Goal: Transaction & Acquisition: Purchase product/service

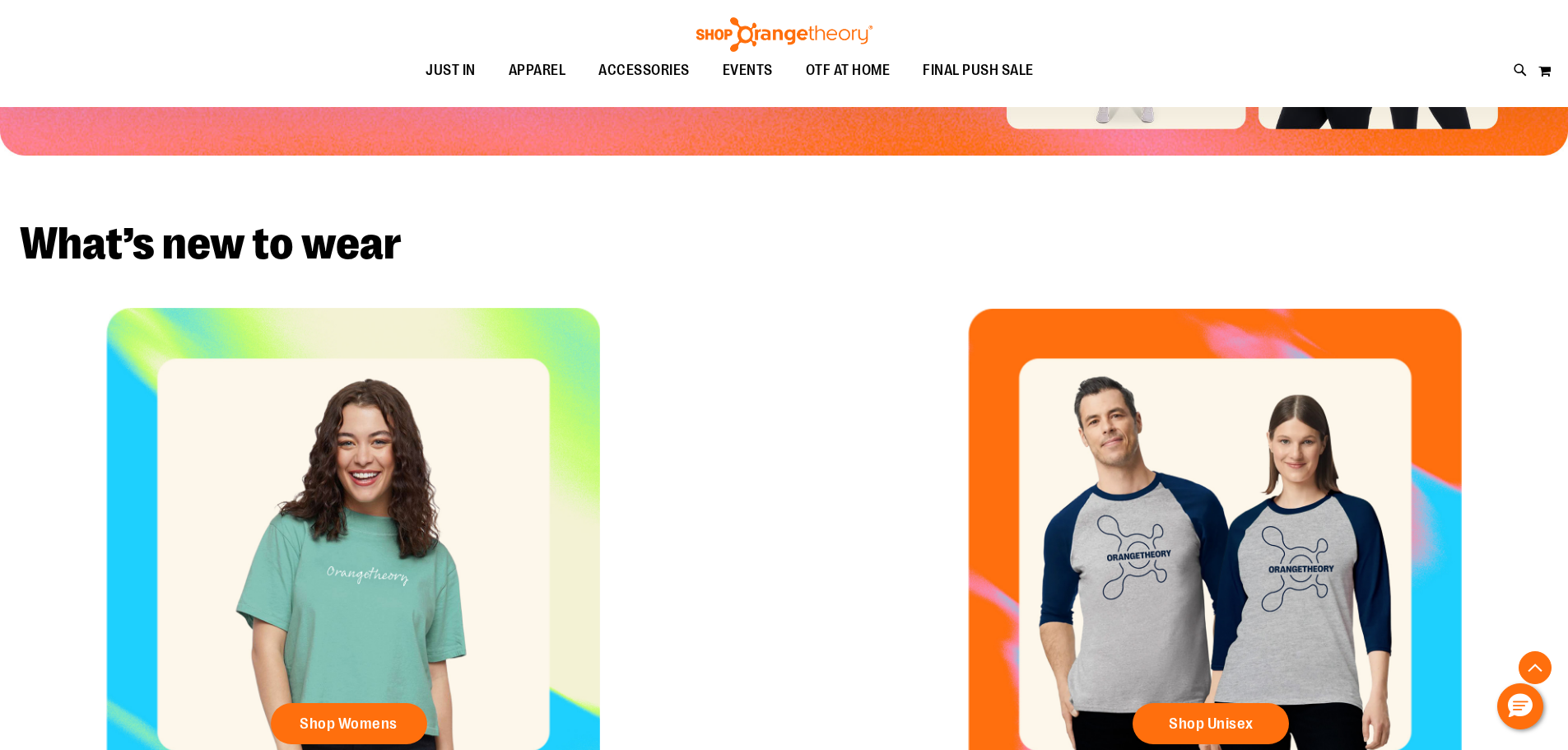
scroll to position [494, 0]
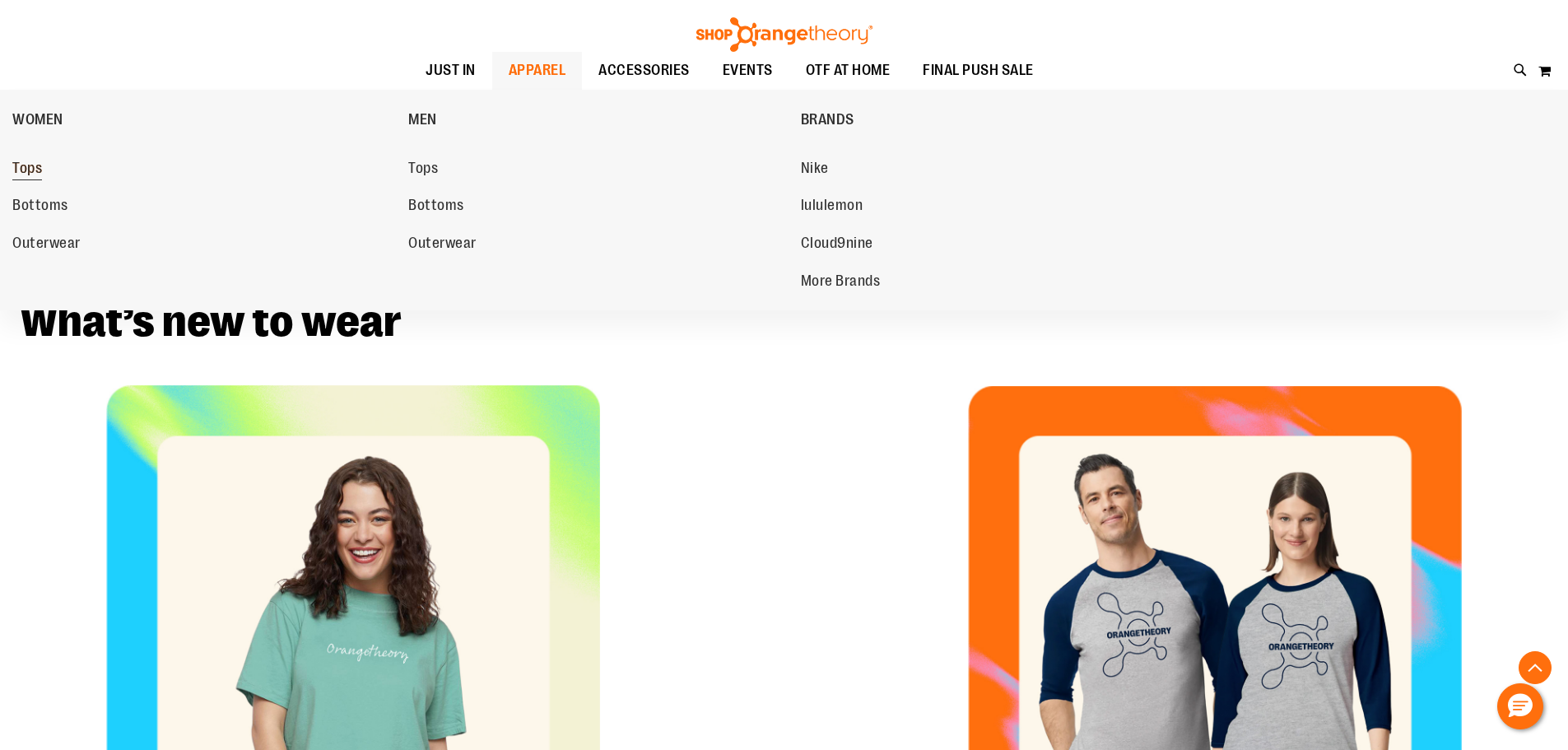
type input "**********"
click at [50, 174] on link "Tops" at bounding box center [202, 169] width 380 height 30
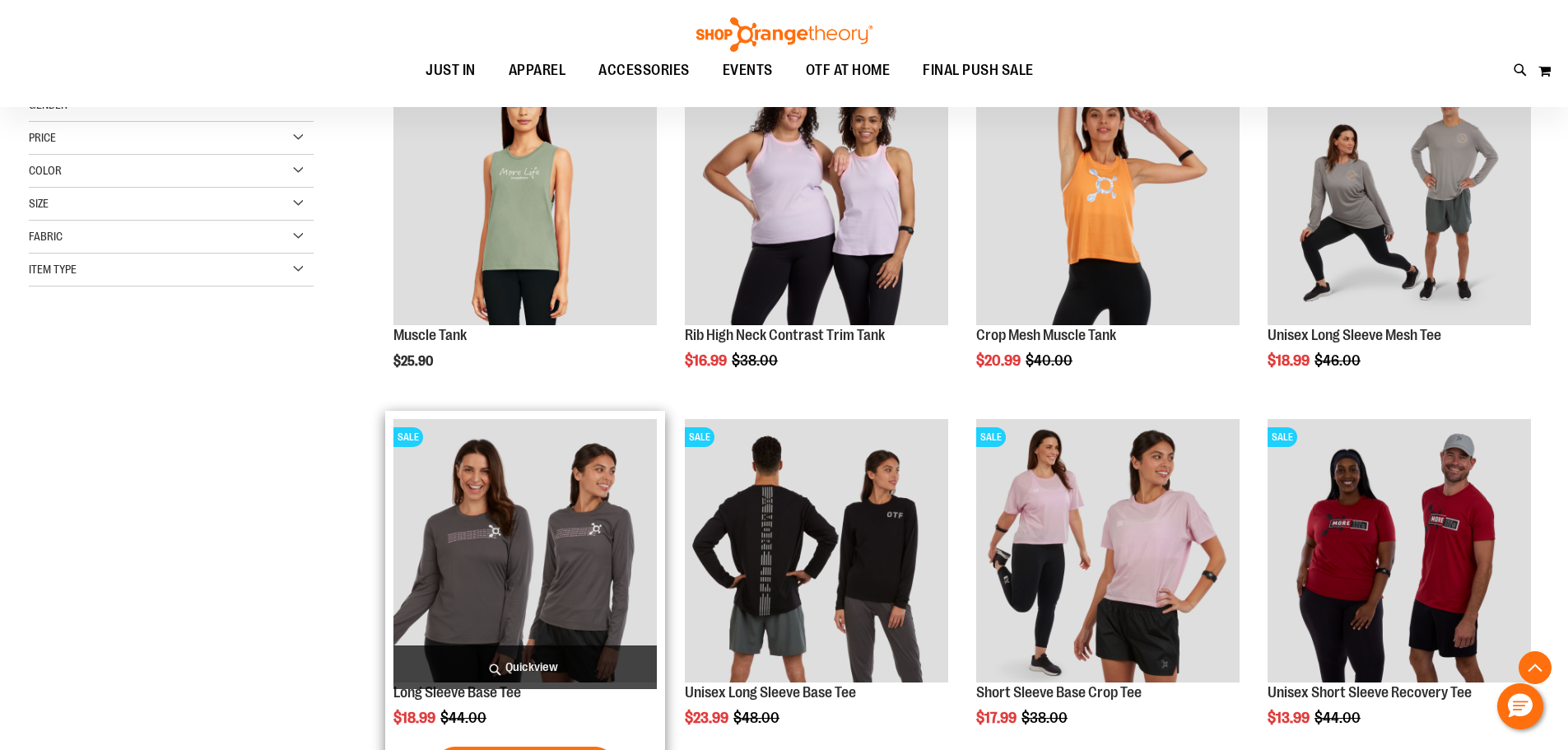
scroll to position [411, 0]
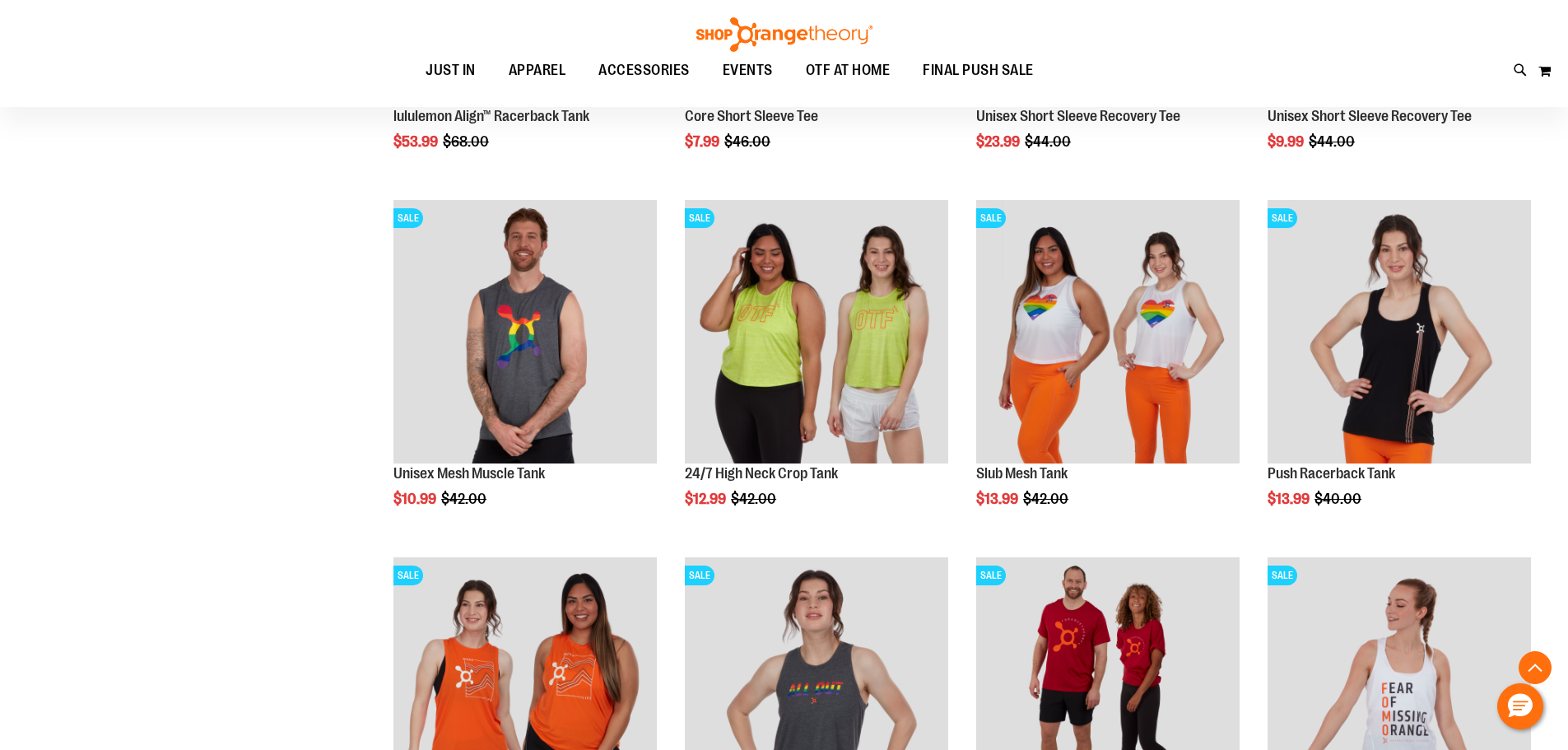
scroll to position [1893, 0]
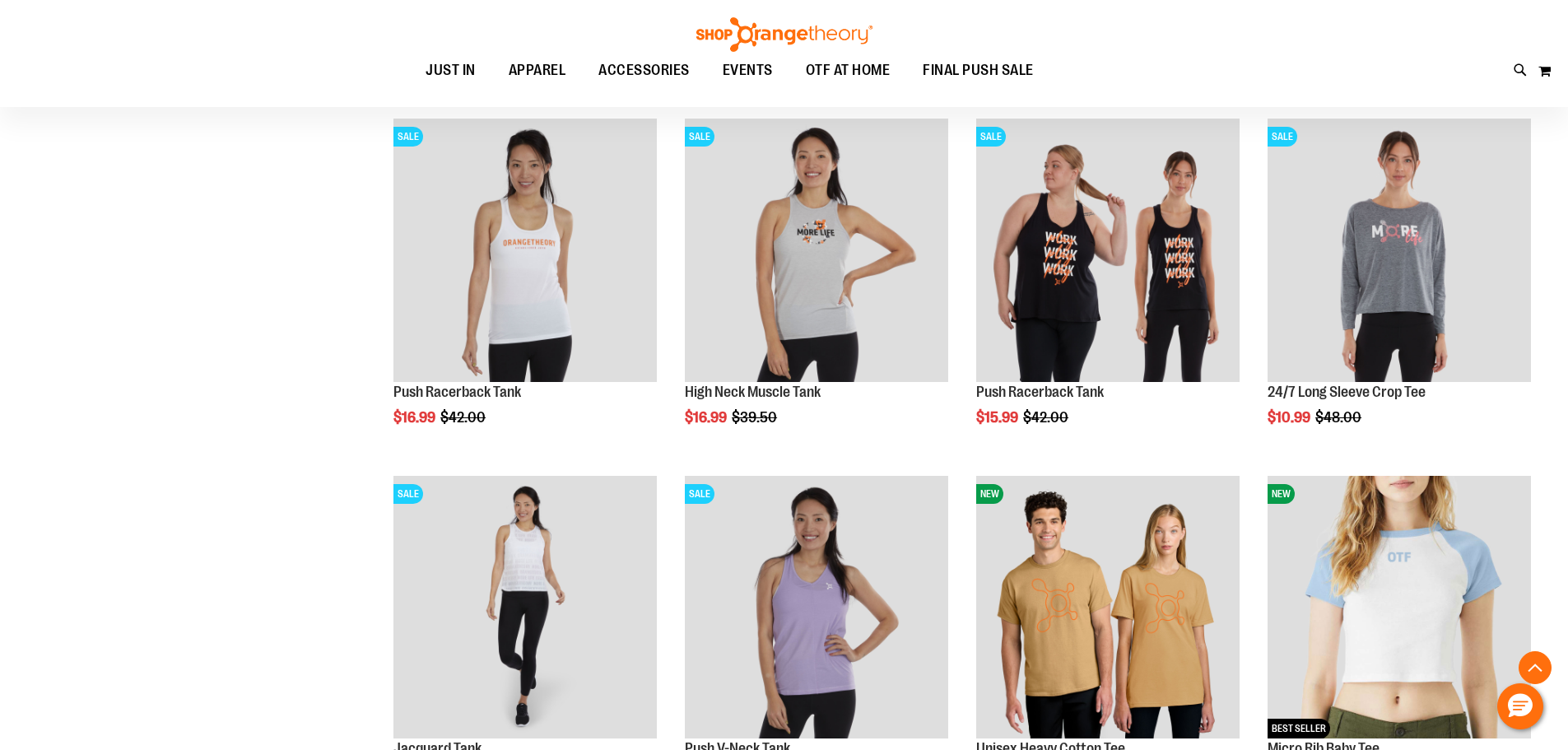
scroll to position [2880, 0]
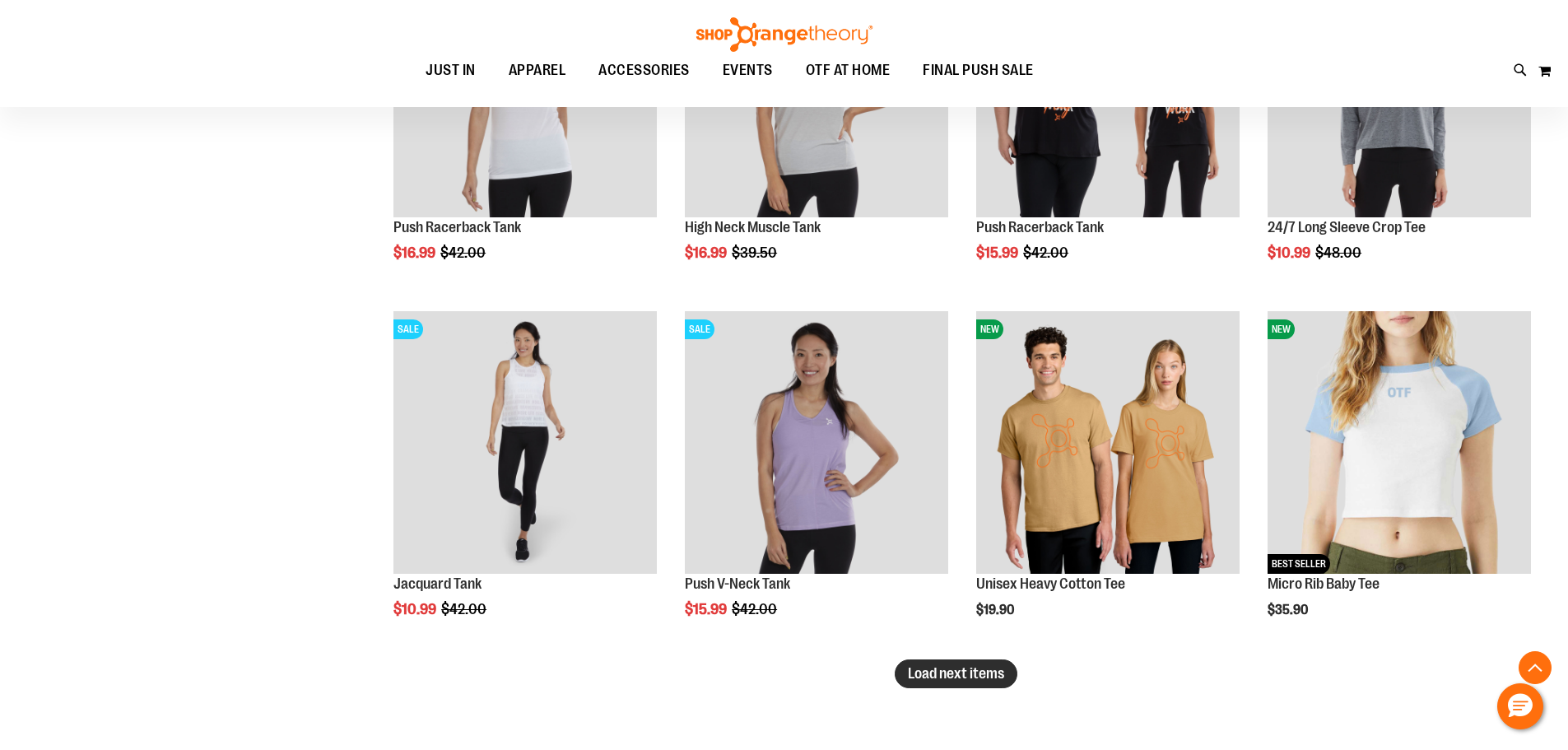
type input "**********"
click at [957, 678] on span "Load next items" at bounding box center [955, 673] width 96 height 17
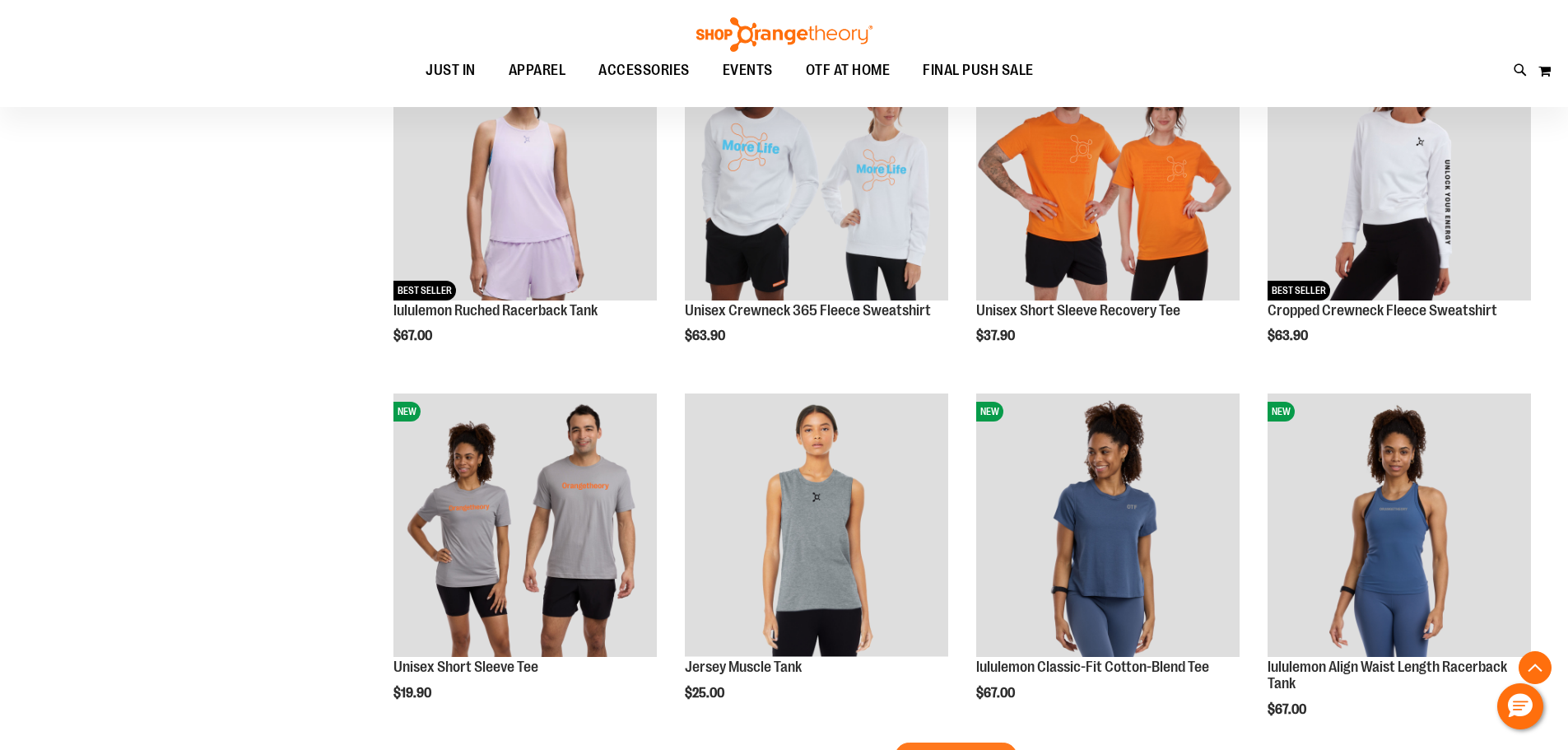
scroll to position [4116, 0]
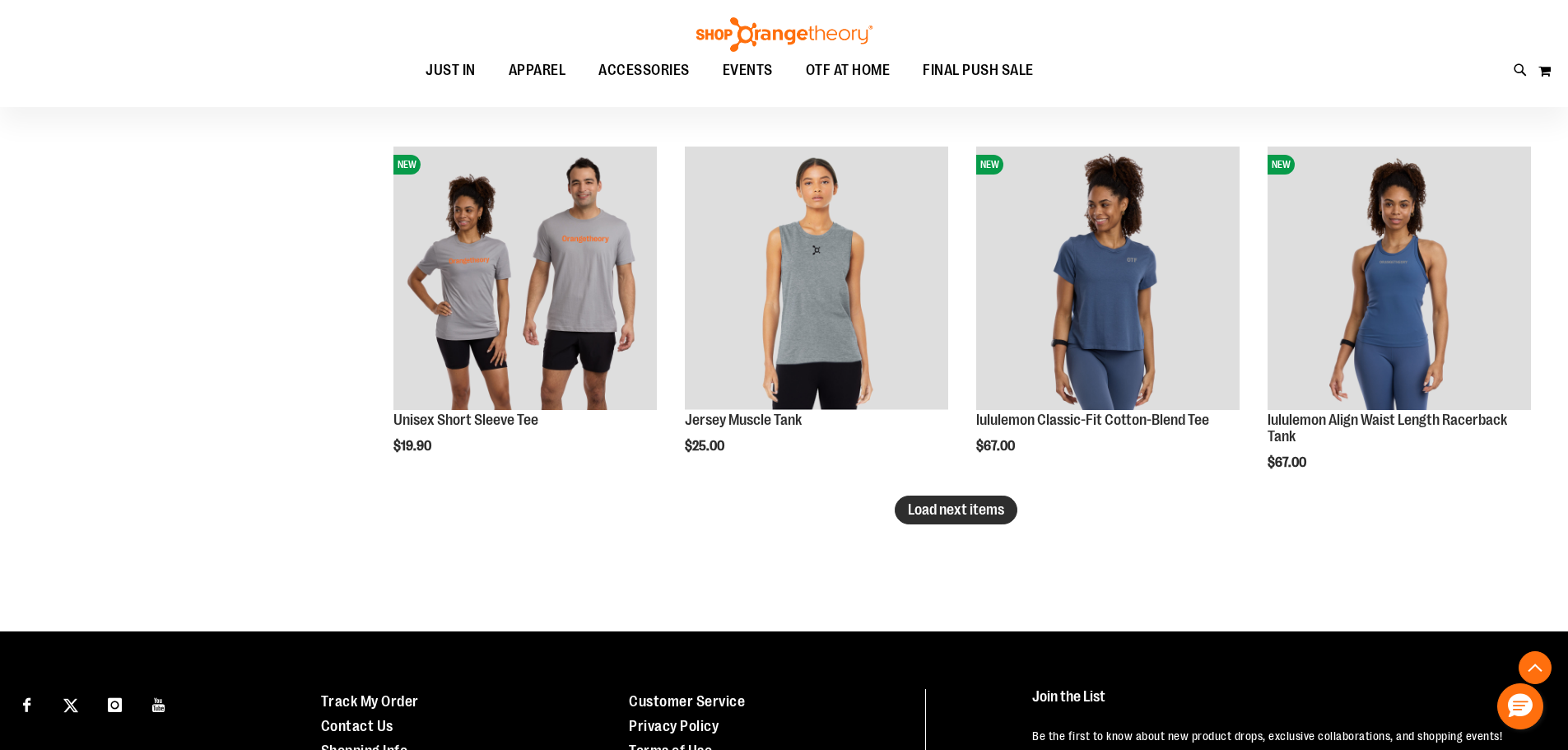
click at [959, 506] on span "Load next items" at bounding box center [955, 509] width 96 height 17
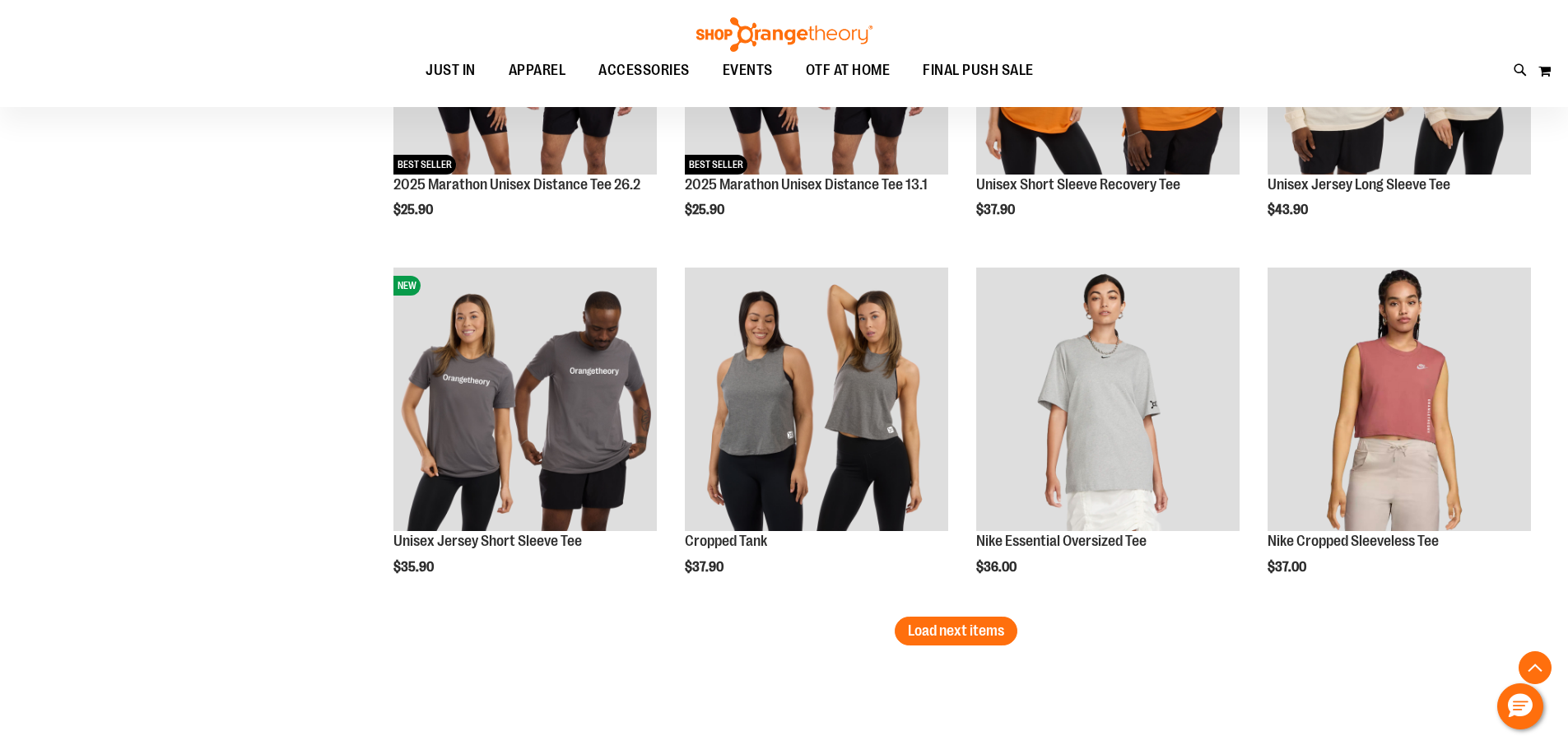
scroll to position [5104, 0]
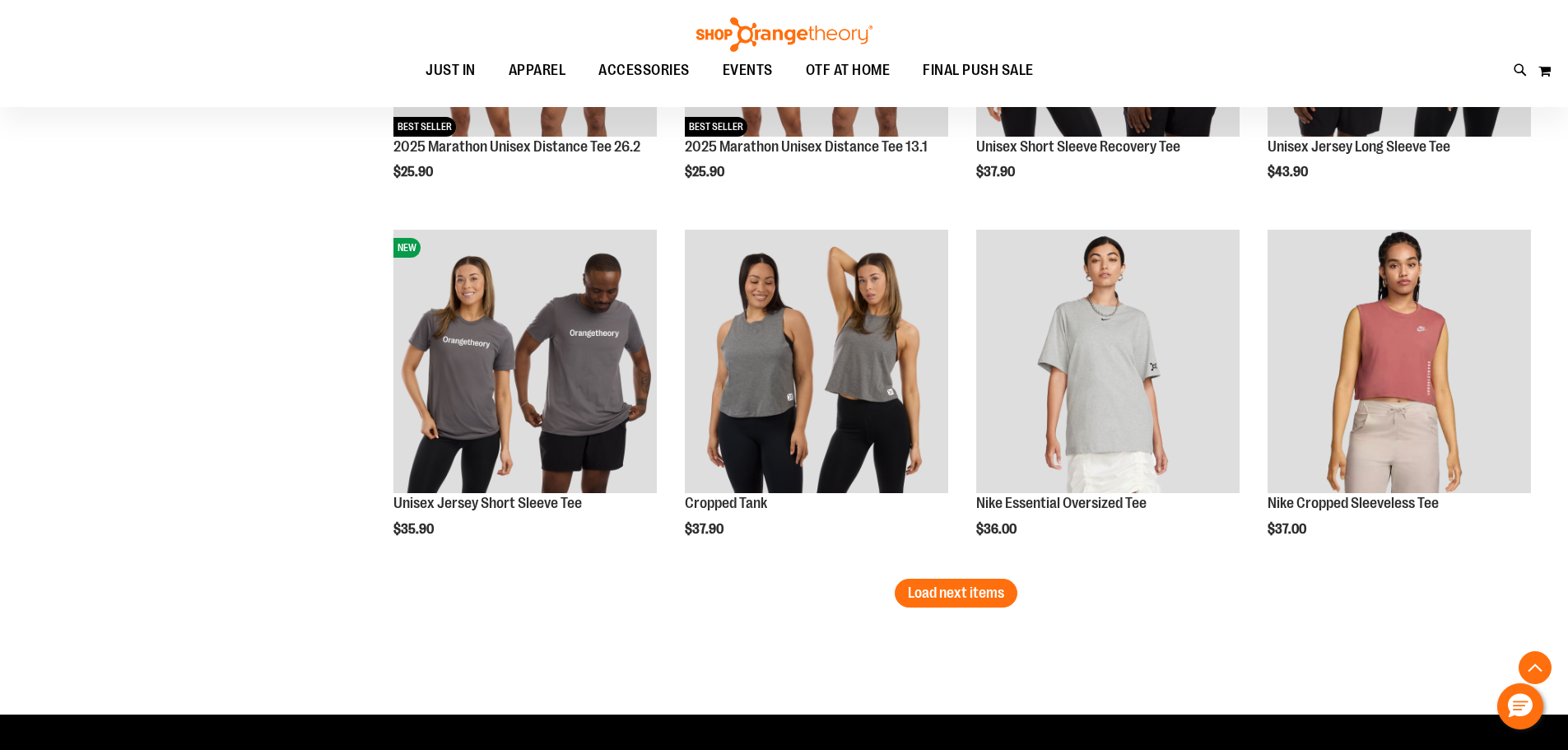
click at [986, 601] on span "Load next items" at bounding box center [955, 592] width 96 height 17
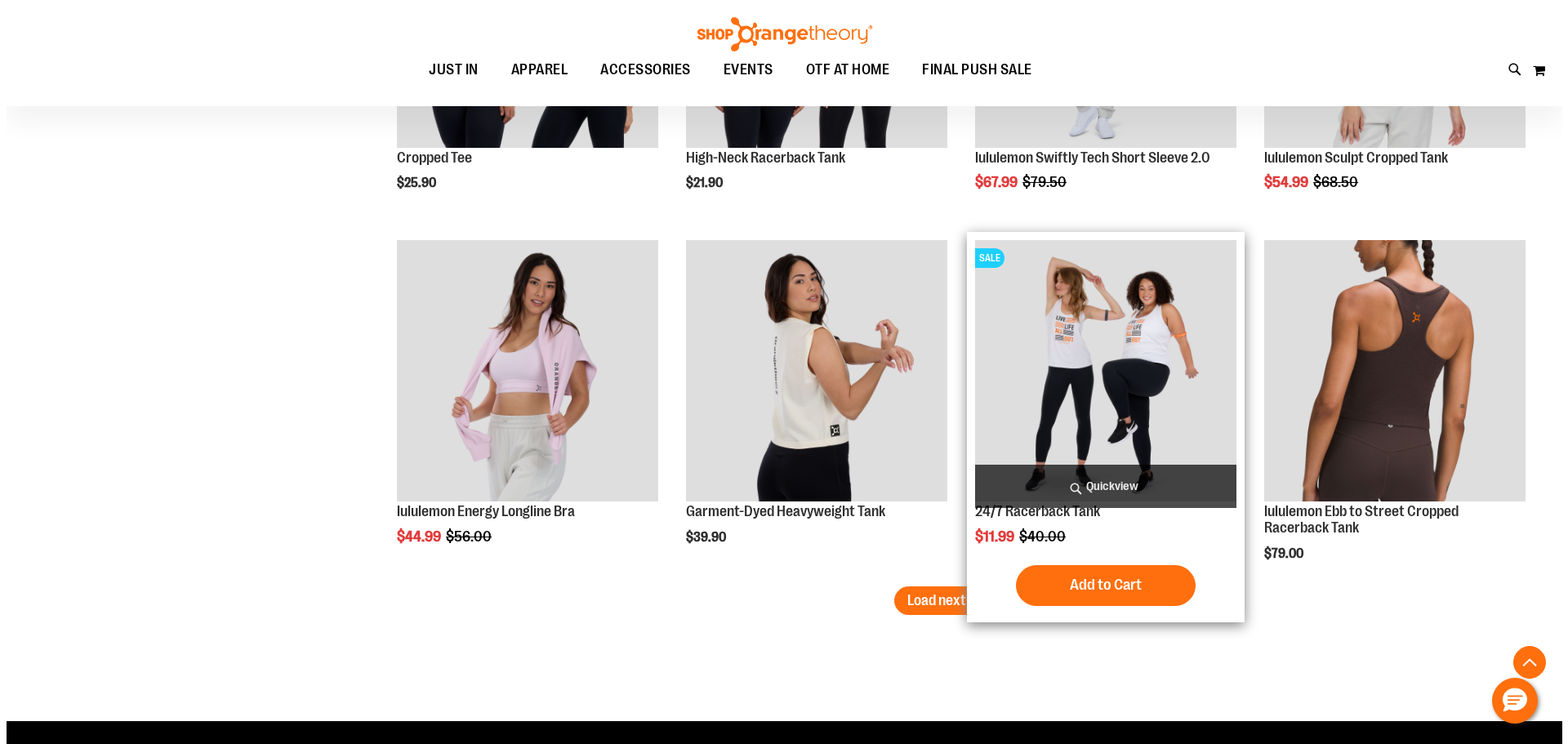
scroll to position [6124, 0]
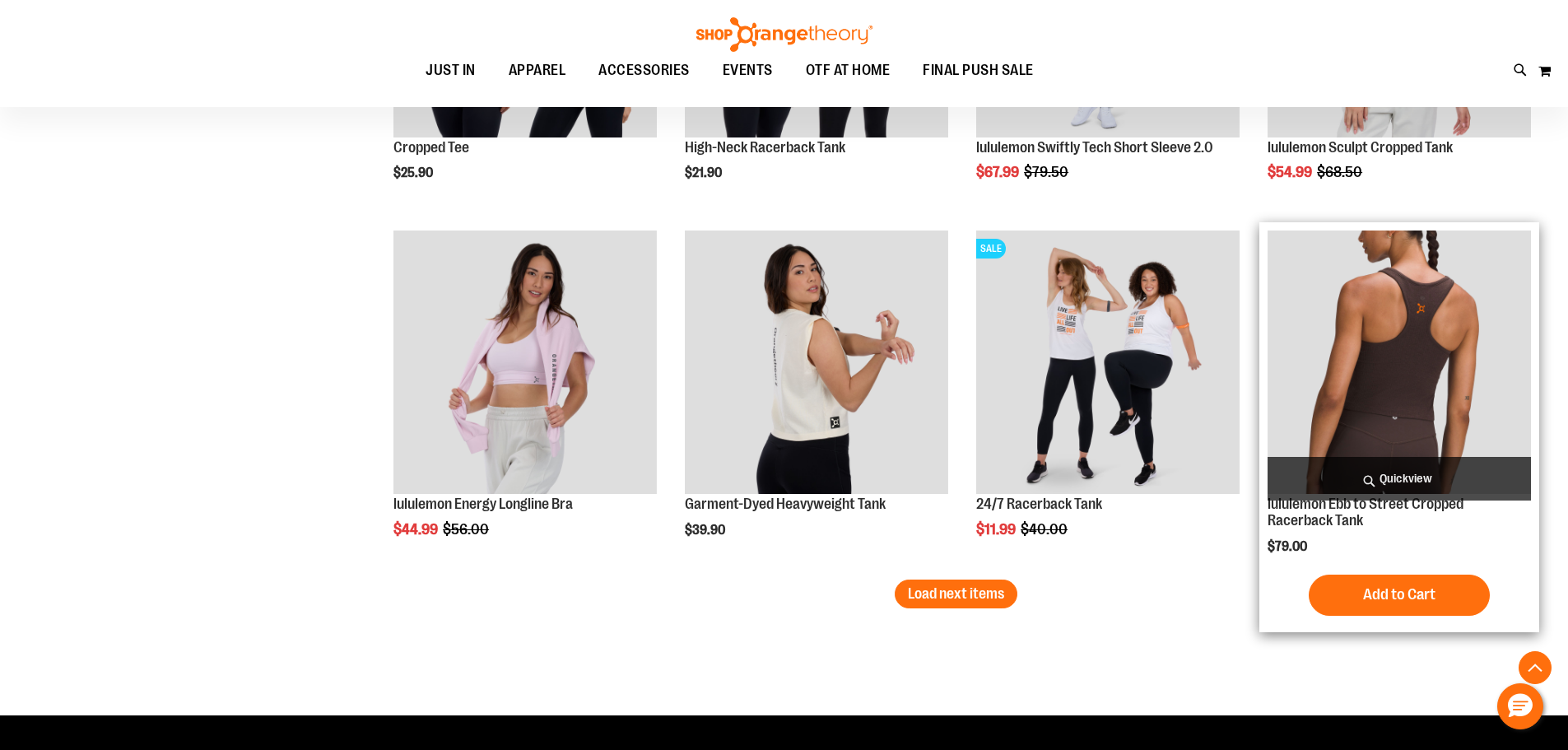
click at [1394, 473] on span "Quickview" at bounding box center [1399, 479] width 263 height 44
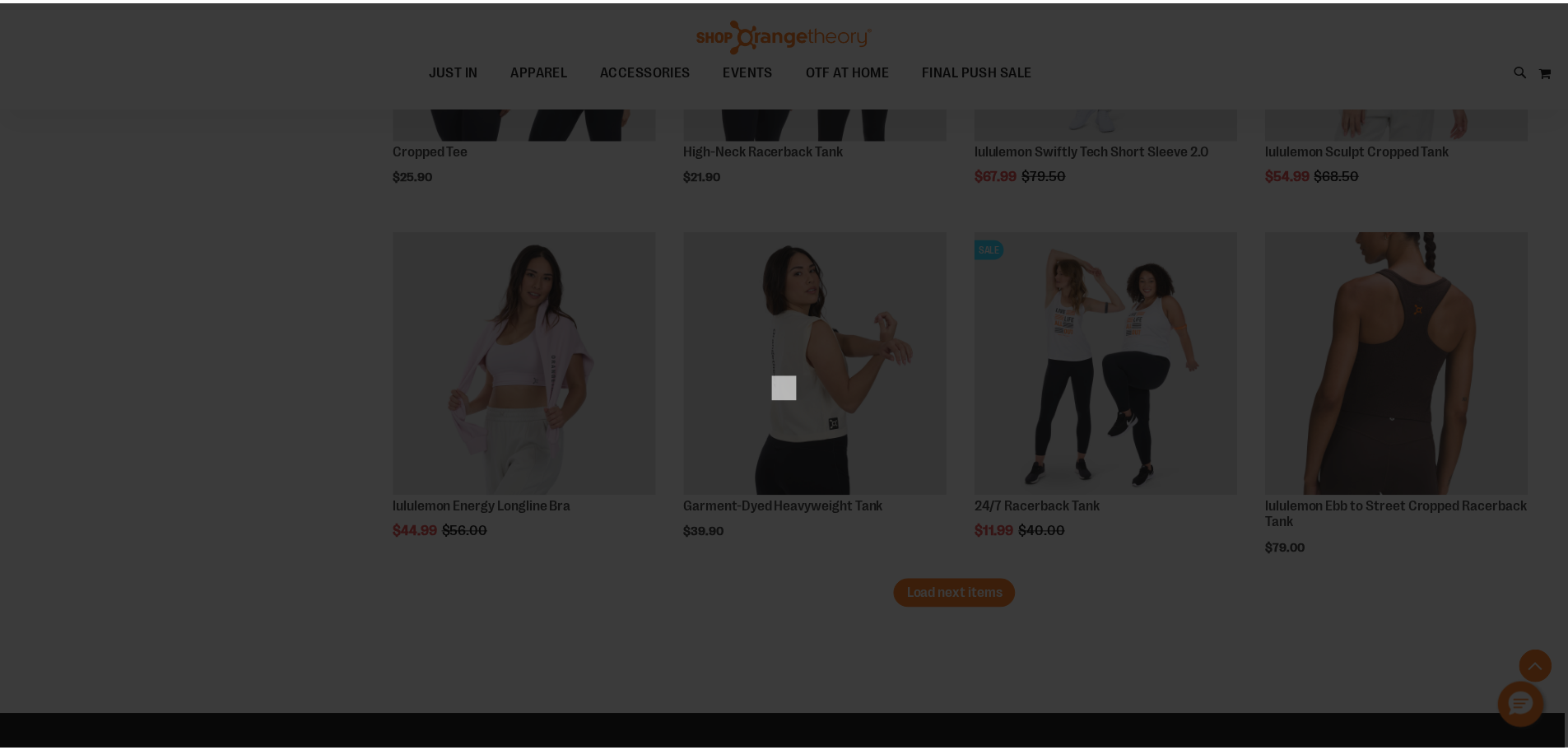
scroll to position [0, 0]
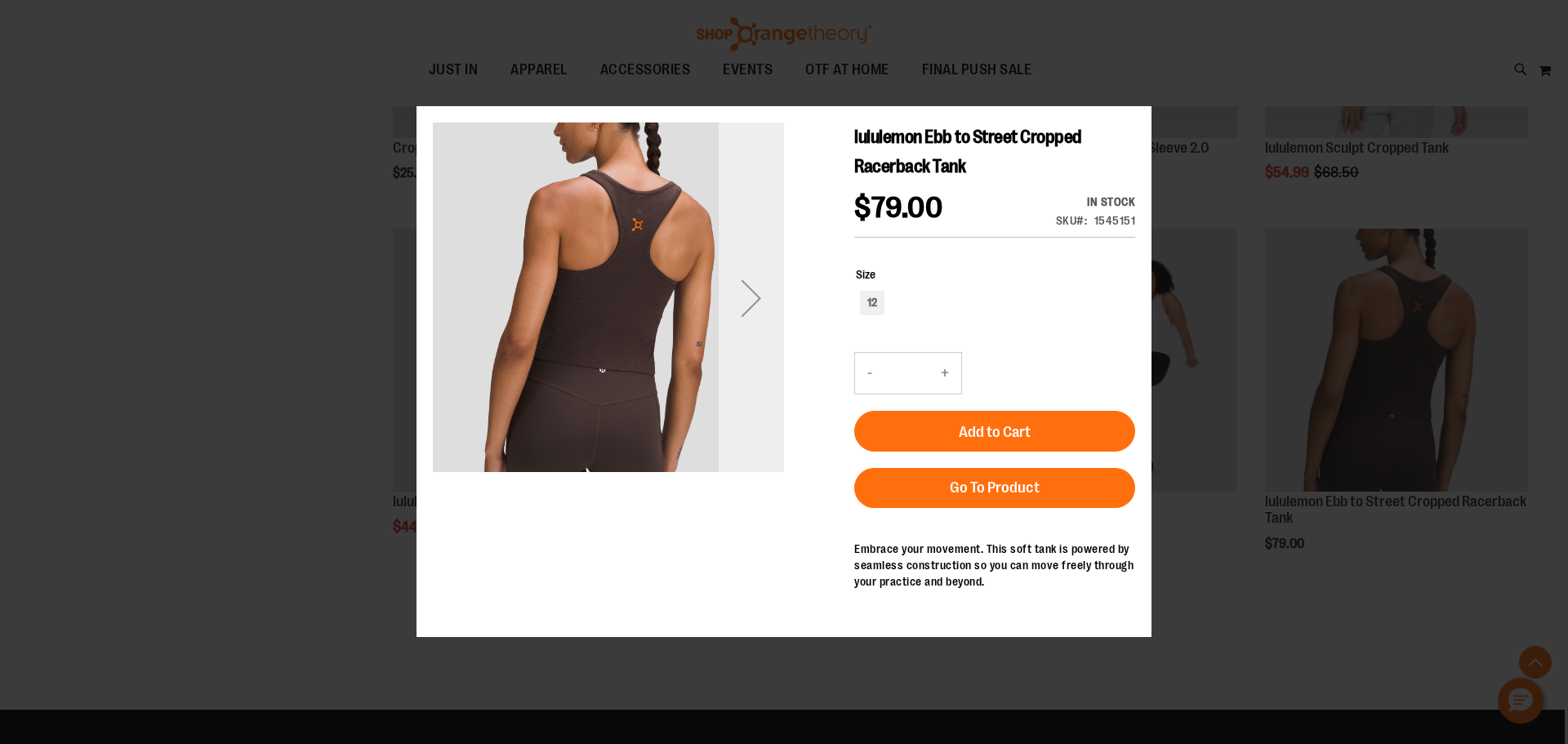
click at [756, 302] on div "Next" at bounding box center [751, 298] width 66 height 66
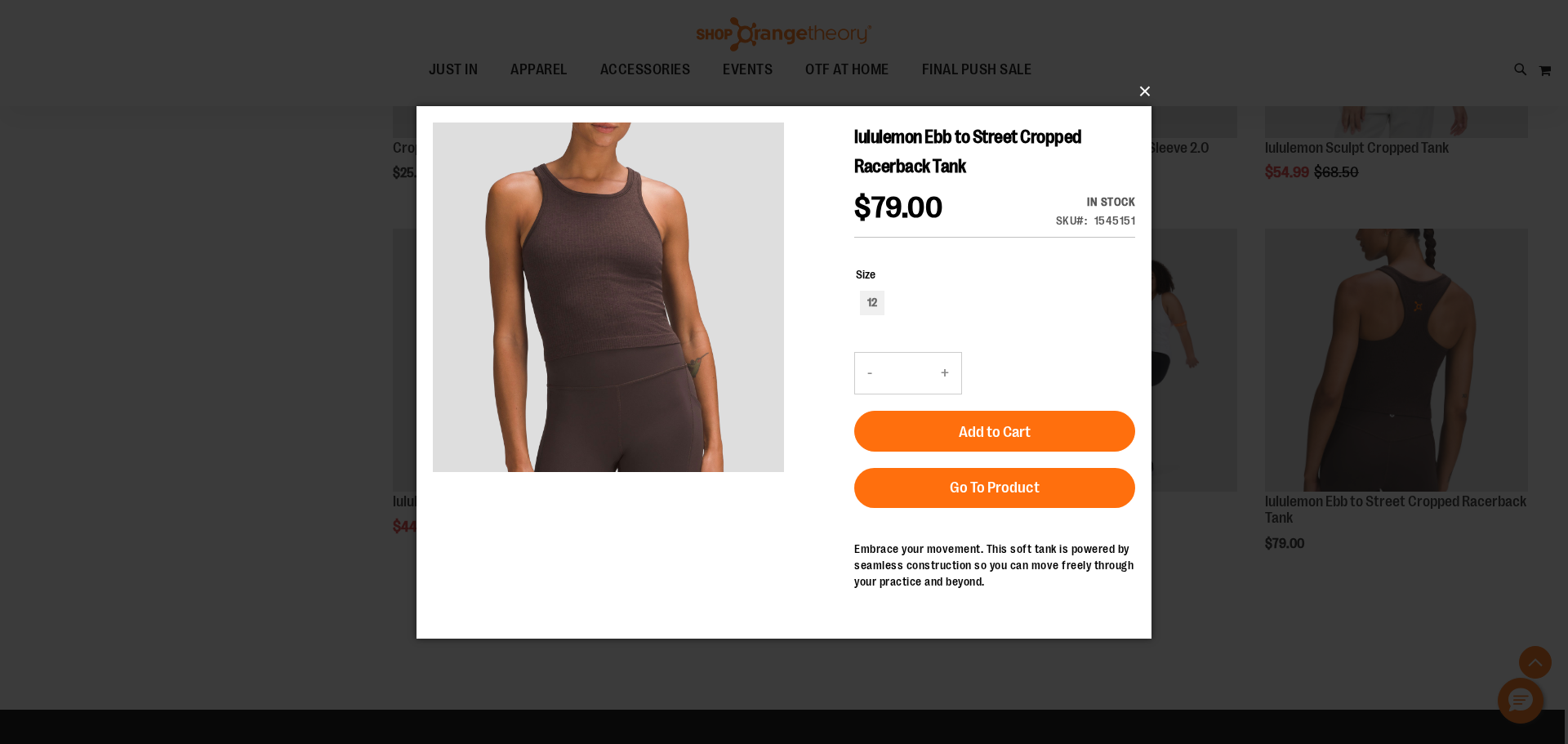
click at [1147, 87] on button "×" at bounding box center [788, 91] width 735 height 36
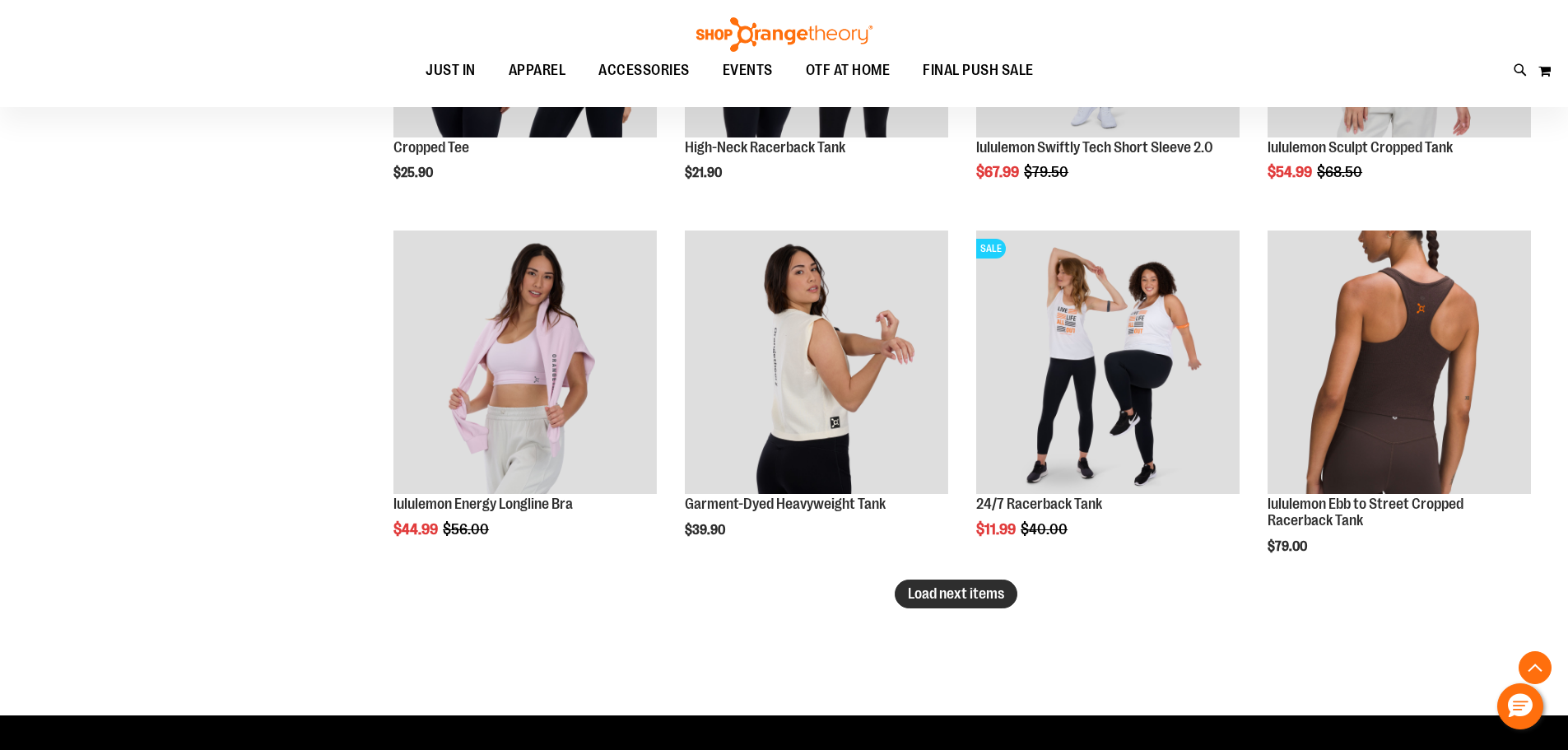
click at [963, 597] on span "Load next items" at bounding box center [955, 593] width 96 height 17
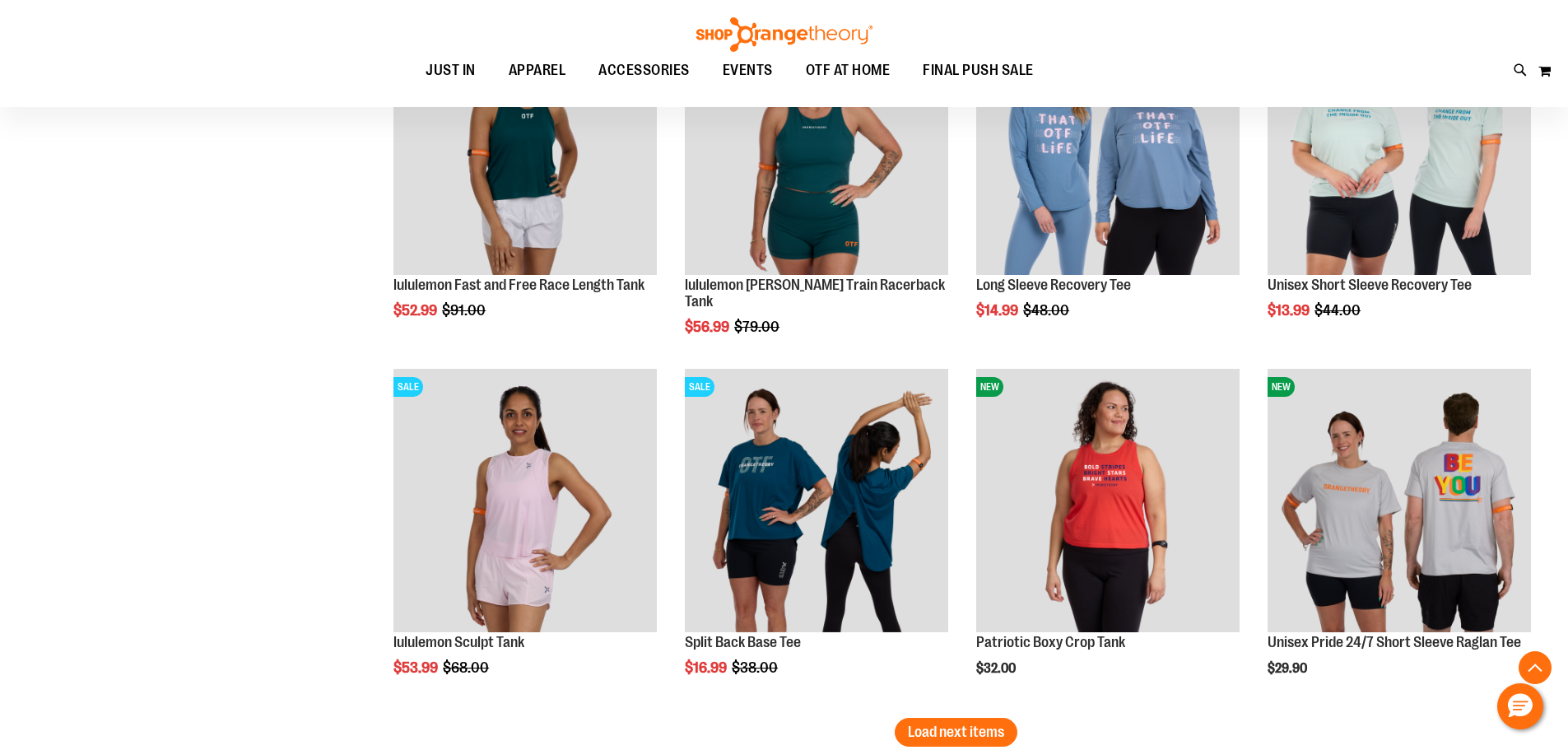
scroll to position [7244, 0]
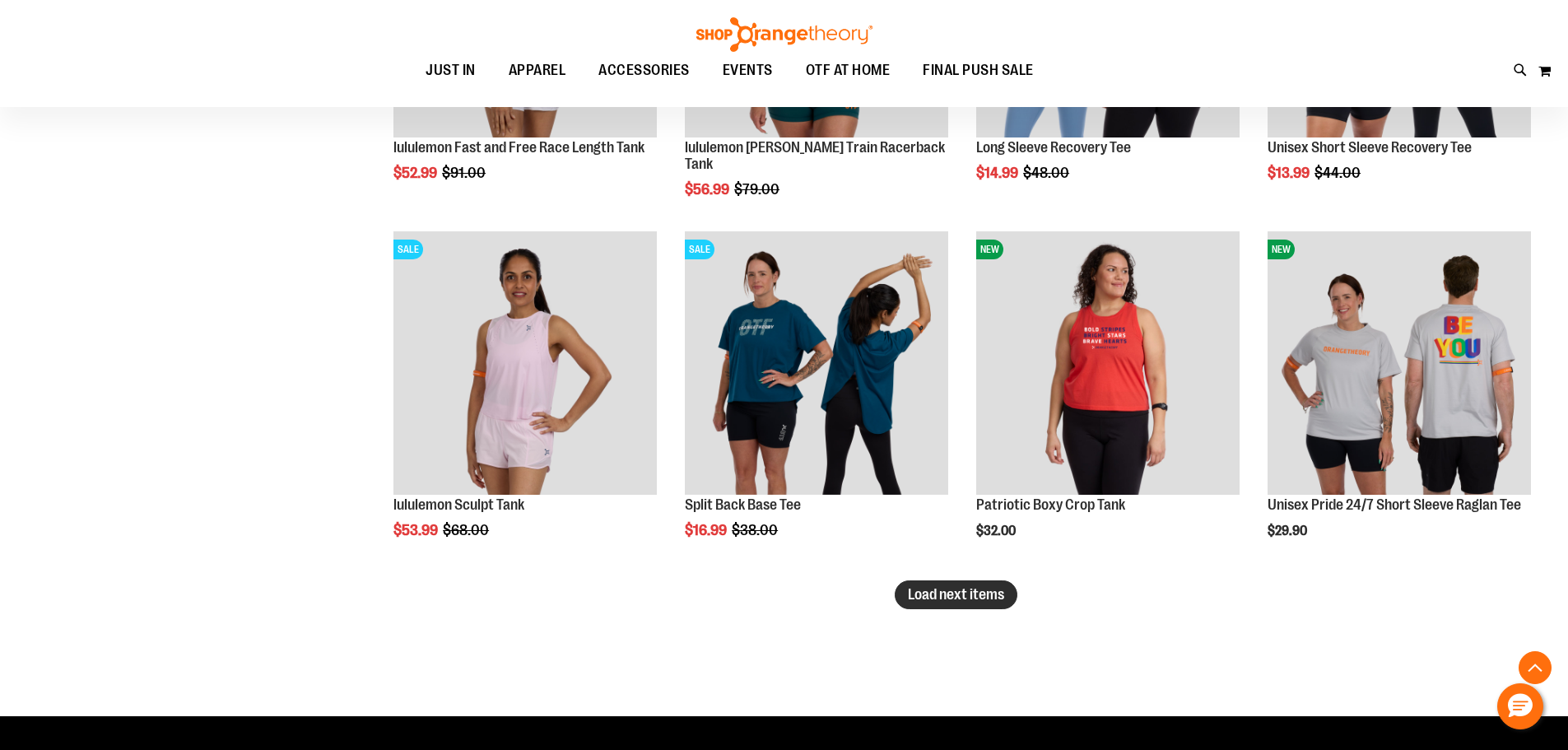
click at [983, 605] on button "Load next items" at bounding box center [955, 595] width 122 height 29
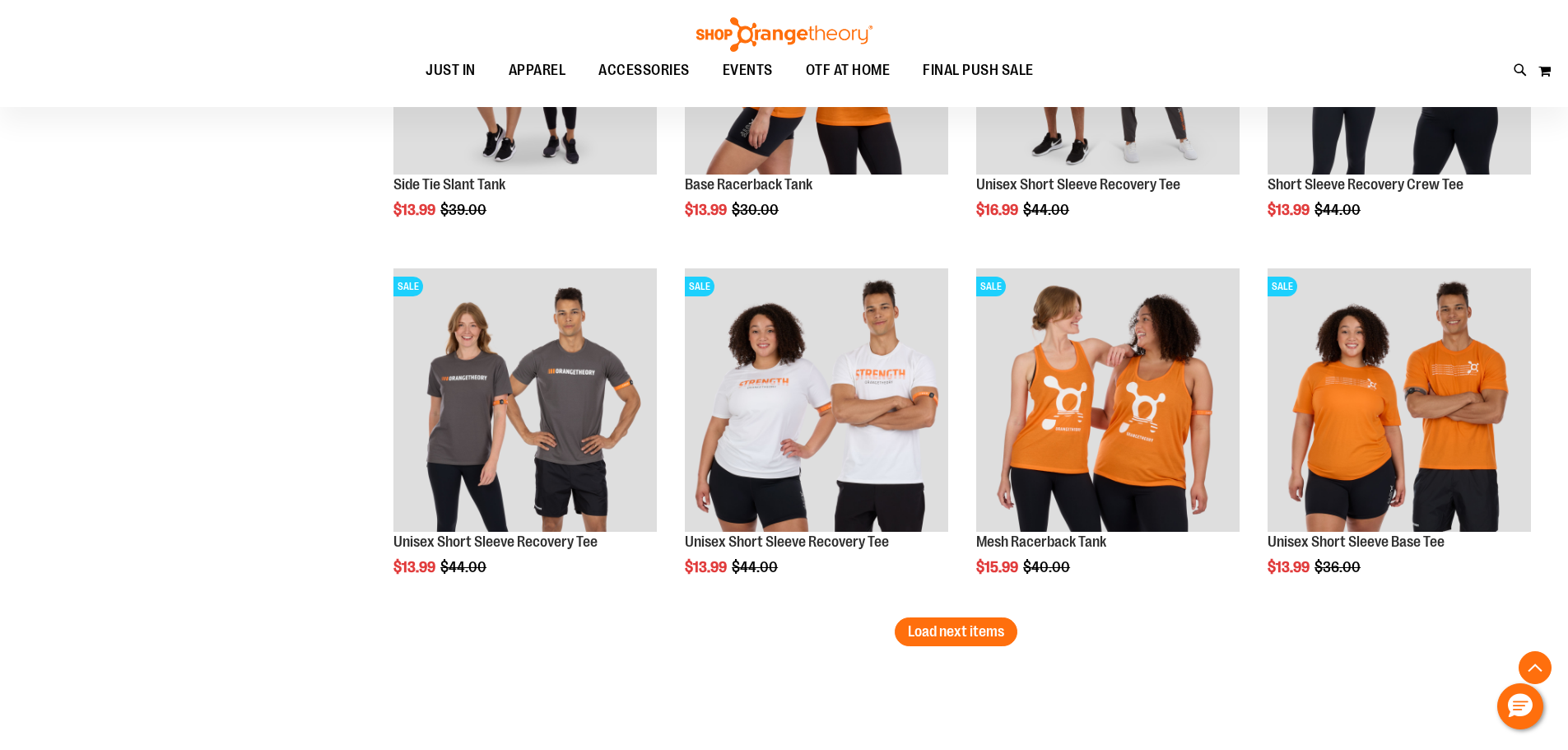
scroll to position [8396, 0]
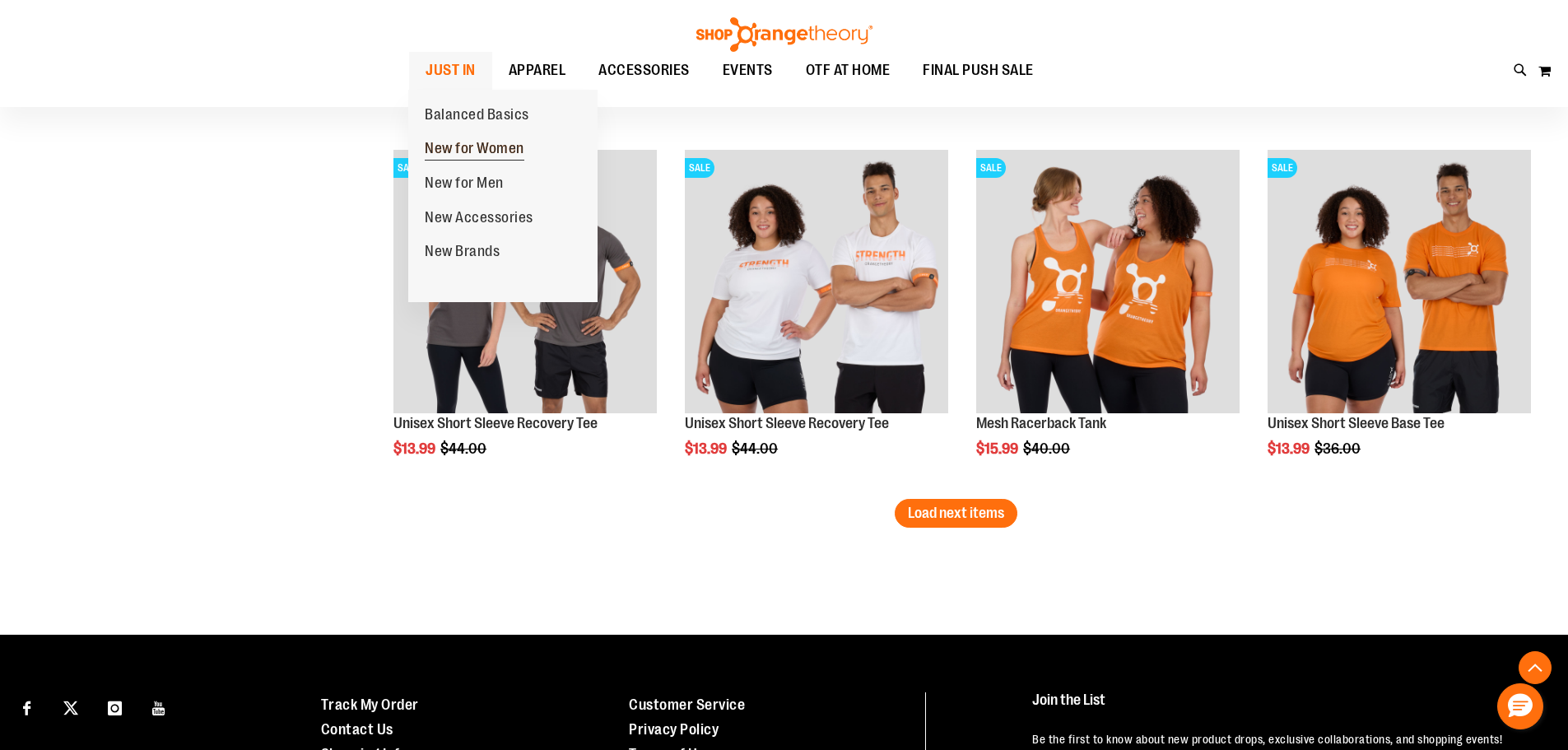
click at [438, 155] on span "New for Women" at bounding box center [474, 150] width 100 height 20
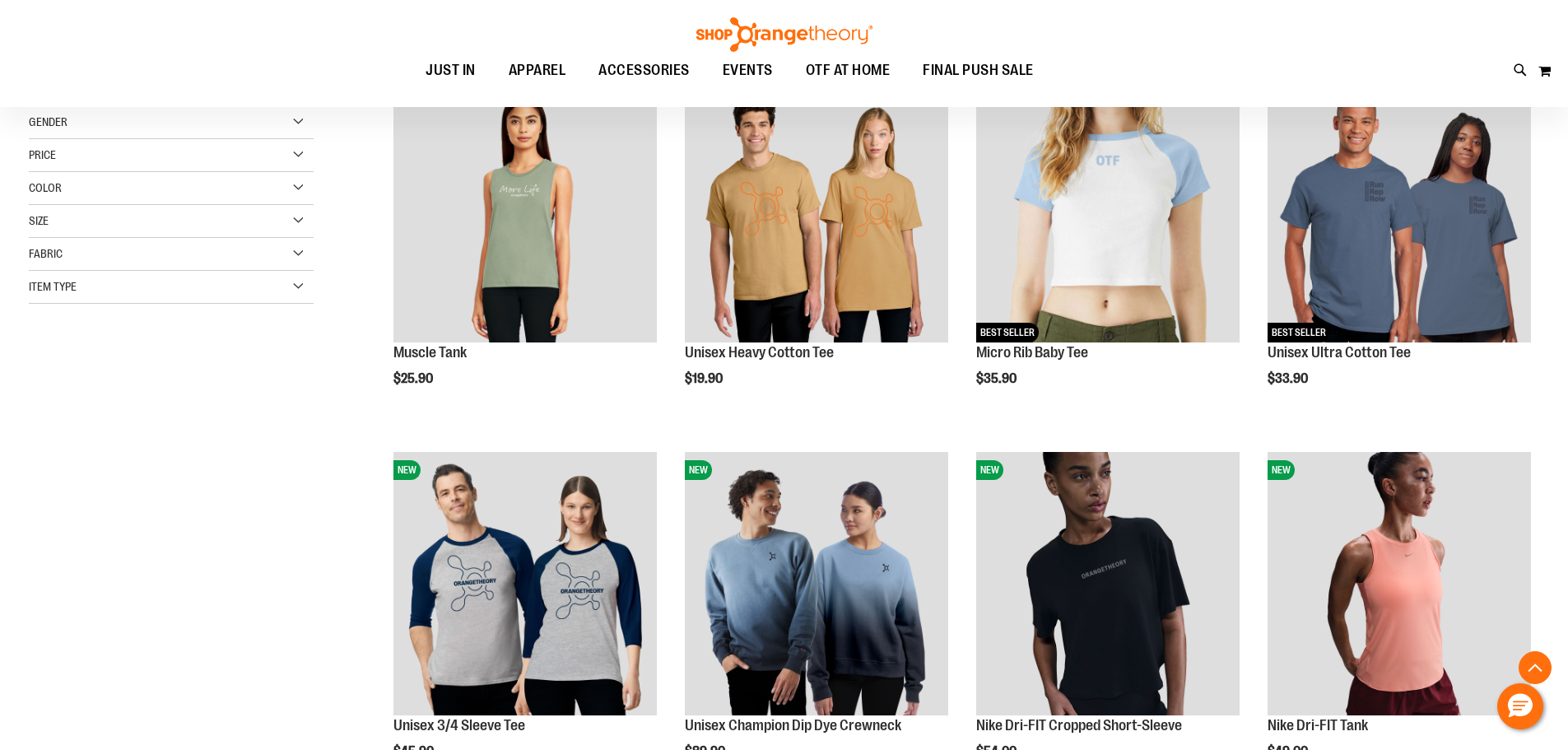
scroll to position [330, 0]
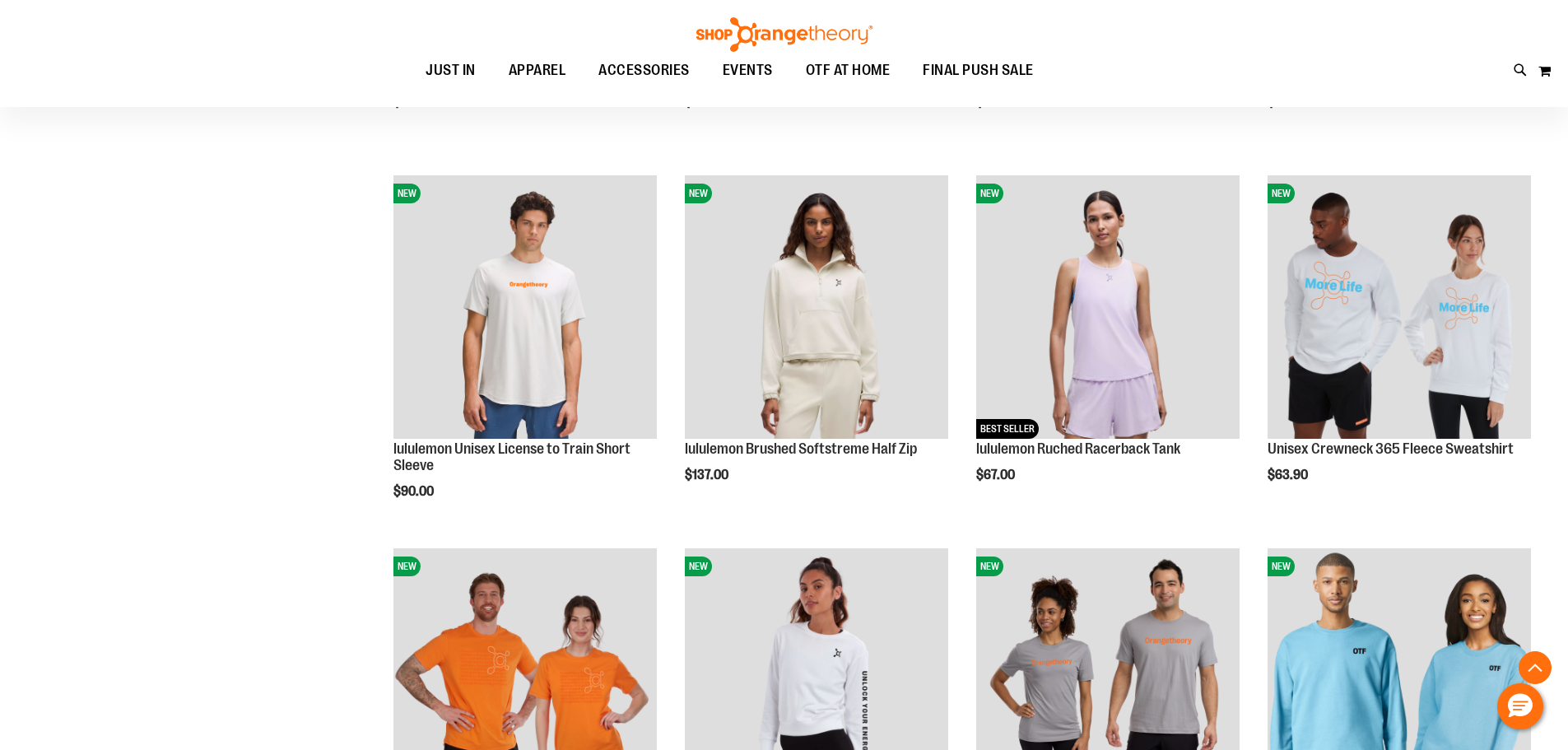
scroll to position [988, 0]
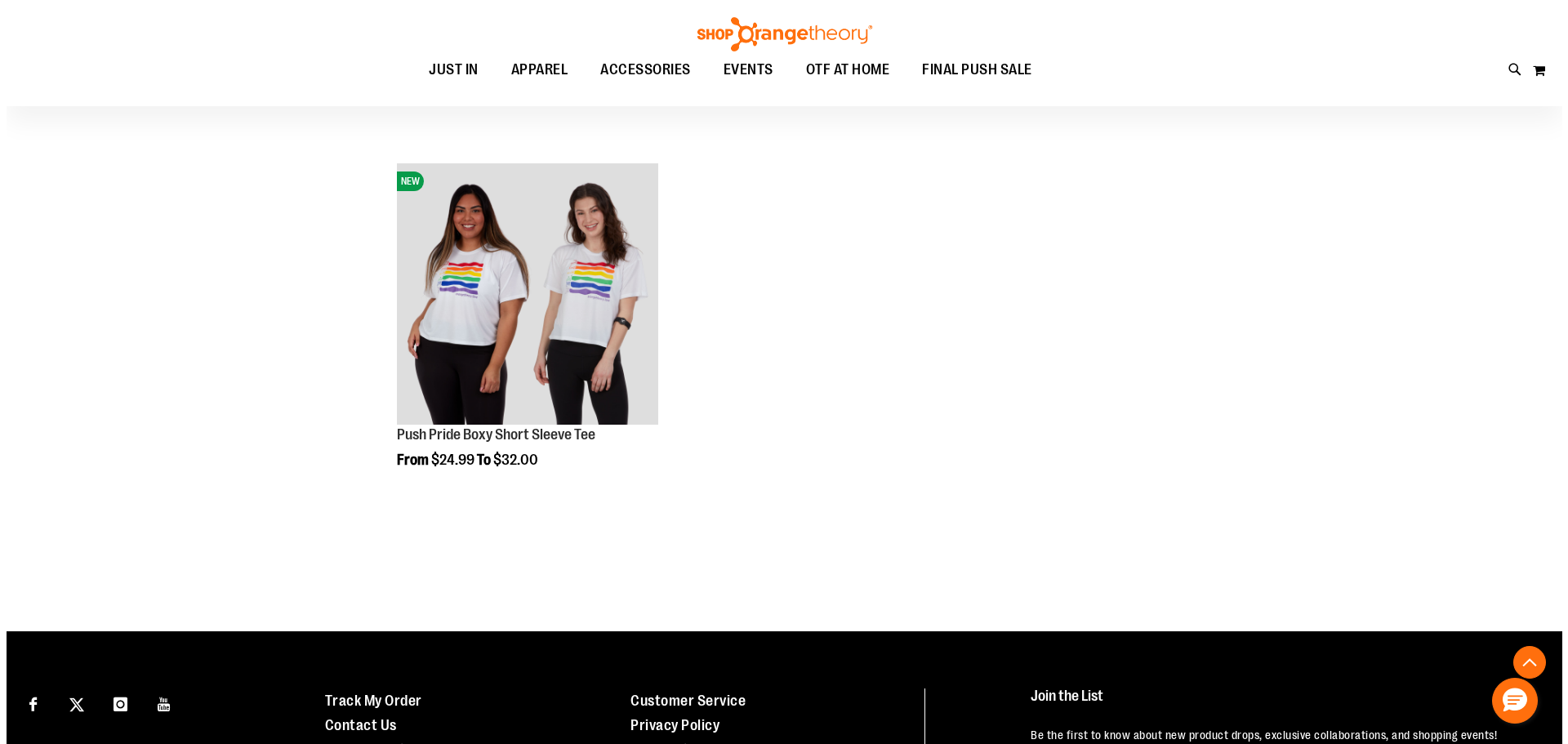
scroll to position [3021, 0]
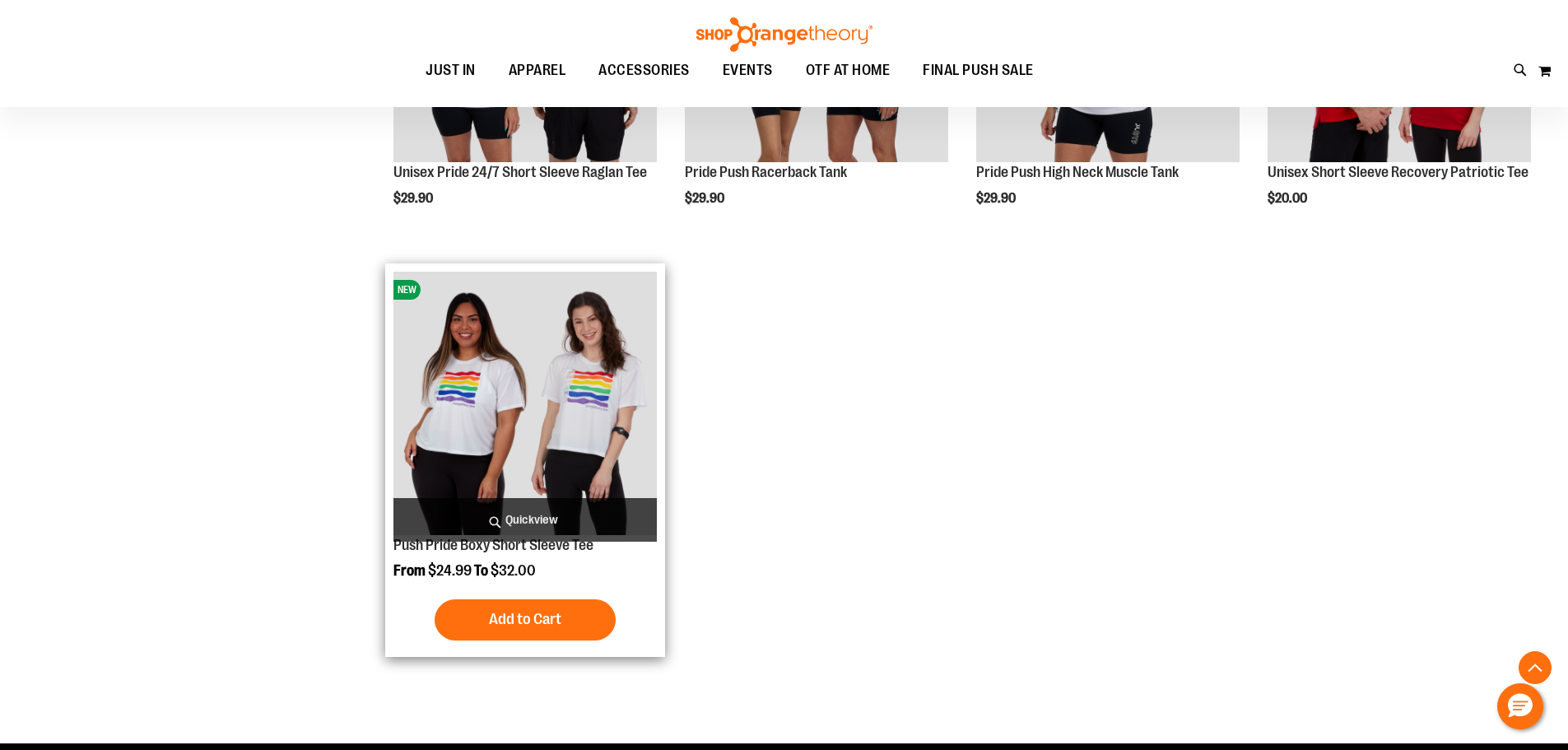
type input "**********"
click at [603, 416] on img "product" at bounding box center [525, 403] width 263 height 264
click at [575, 515] on span "Quickview" at bounding box center [525, 520] width 263 height 44
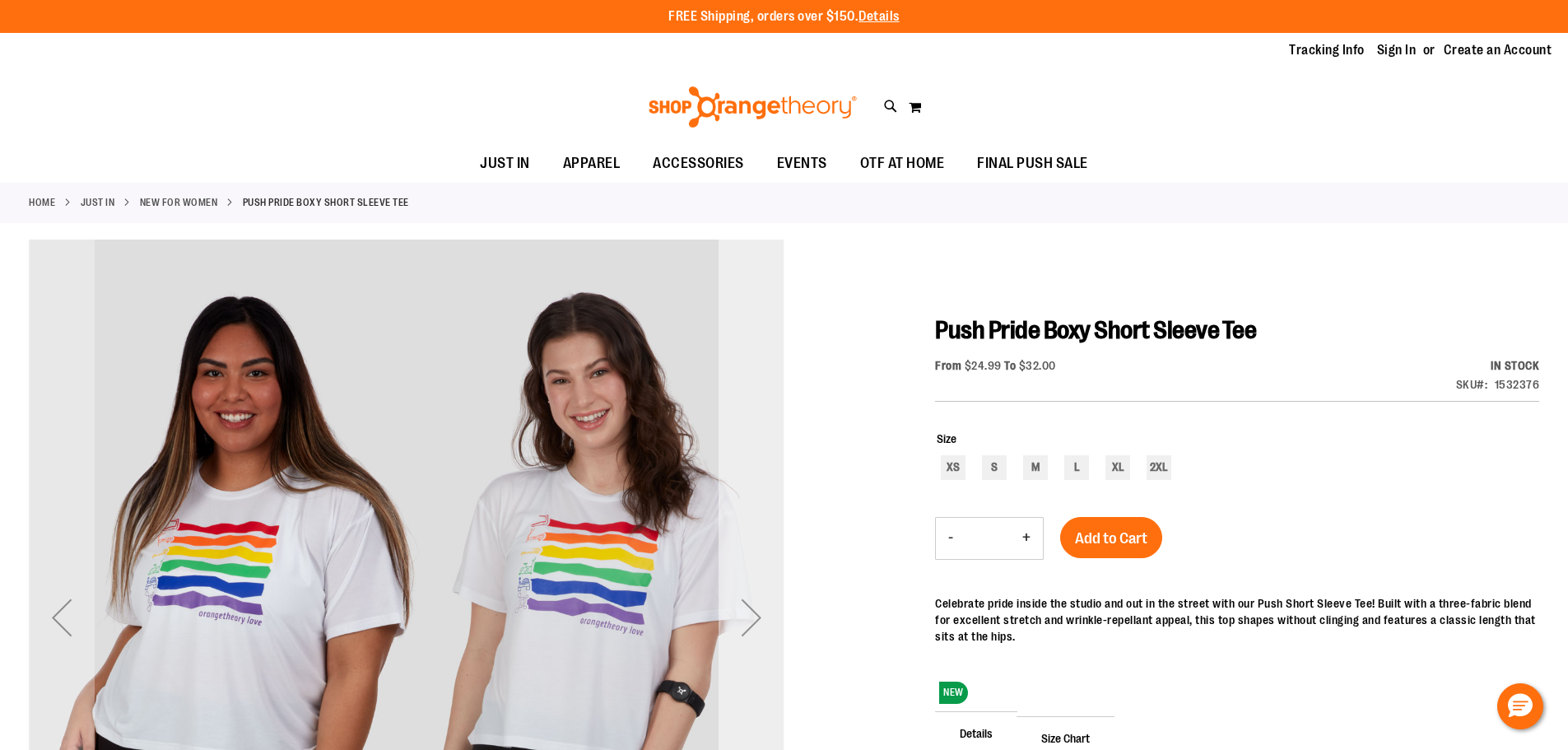
type input "**********"
click at [736, 588] on div "Next" at bounding box center [751, 617] width 66 height 66
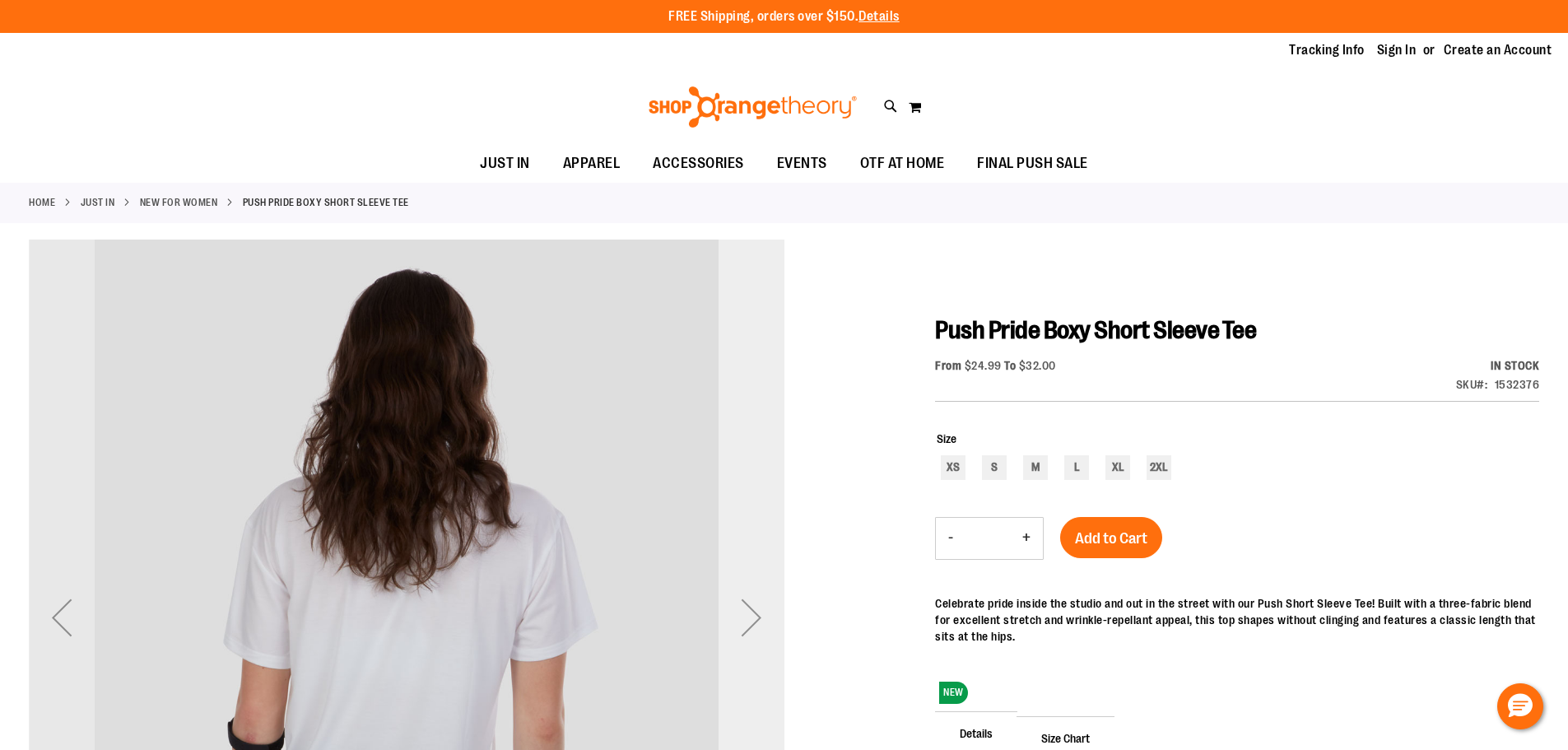
click at [736, 588] on div "Next" at bounding box center [751, 617] width 66 height 66
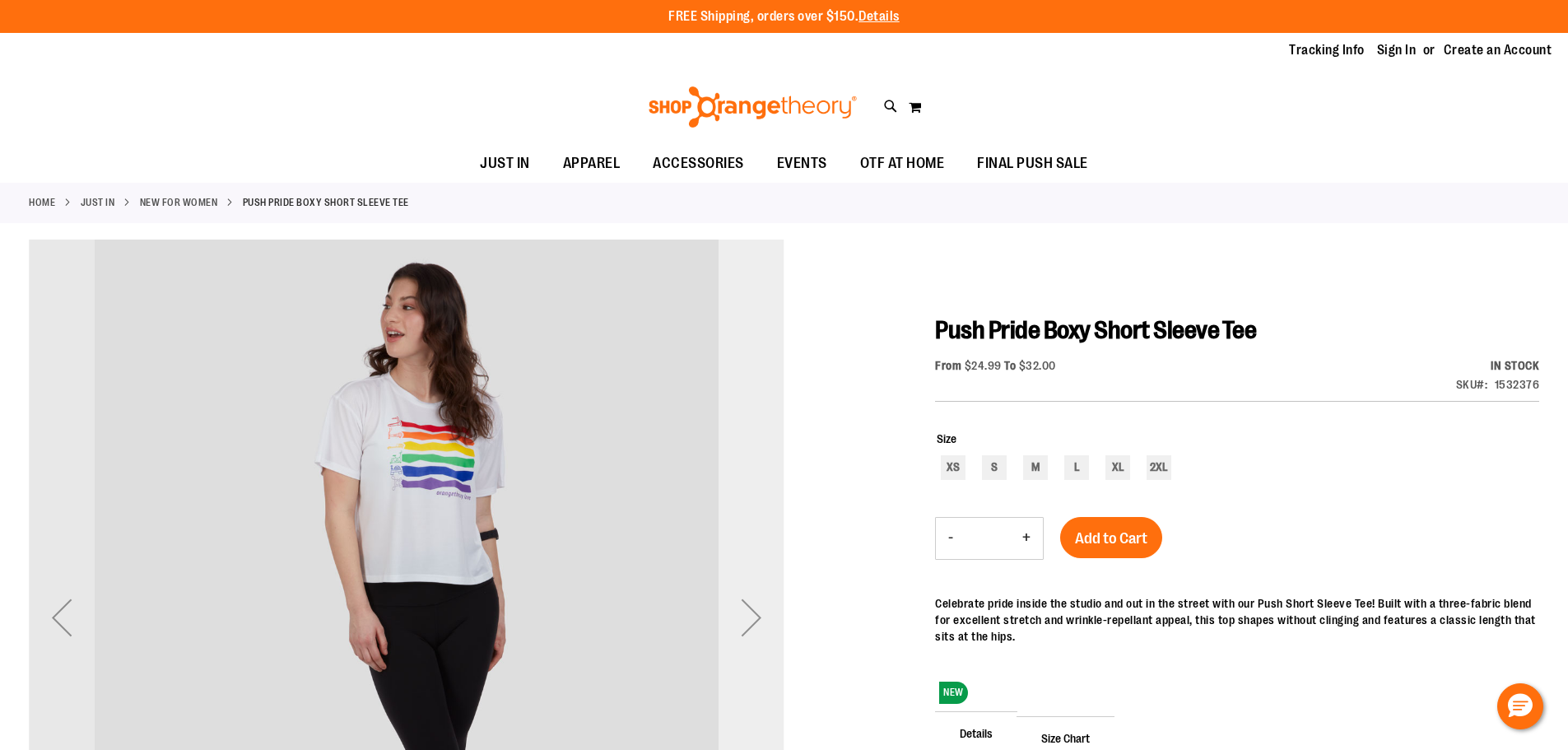
click at [738, 576] on div "Next" at bounding box center [751, 618] width 66 height 756
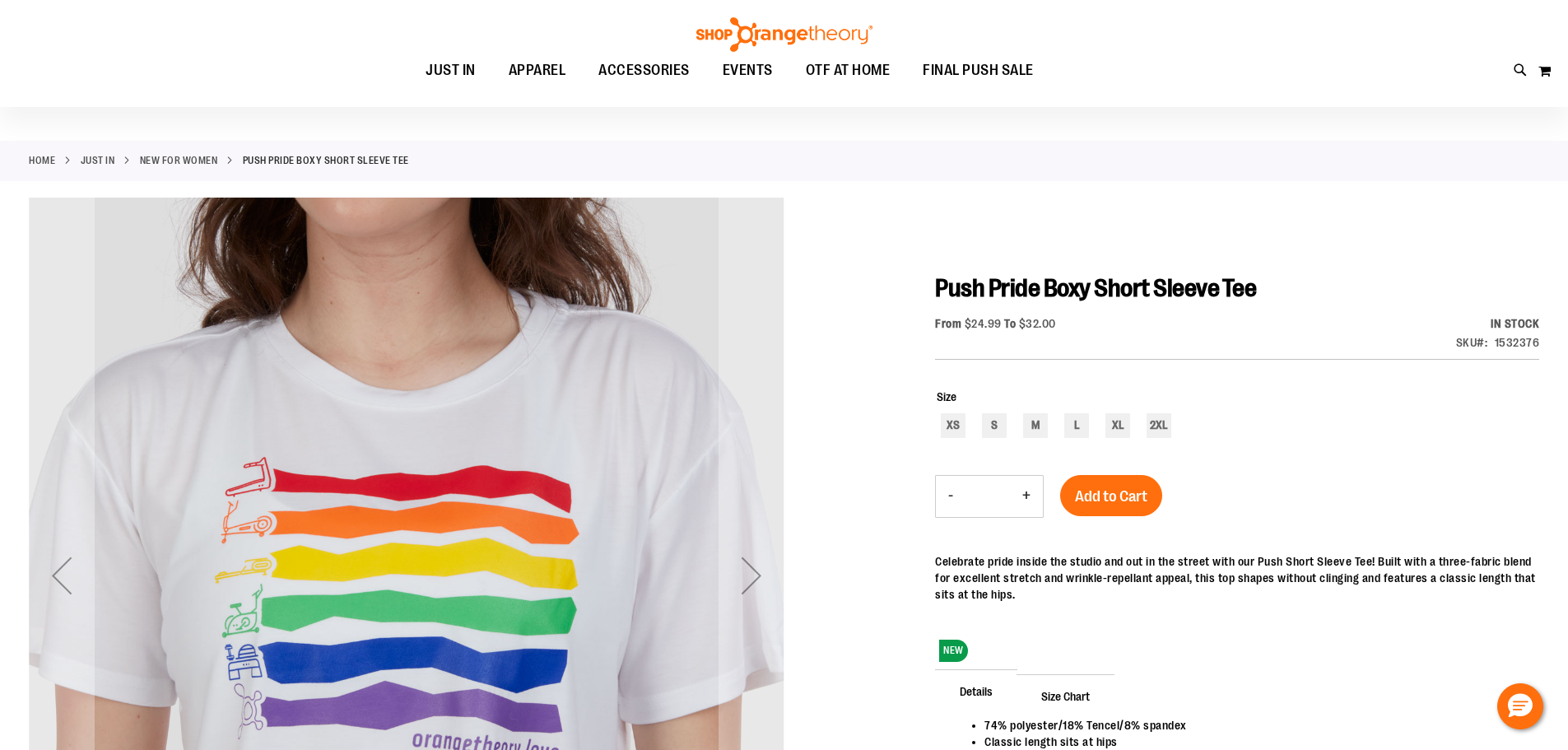
scroll to position [81, 0]
